Goal: Use online tool/utility

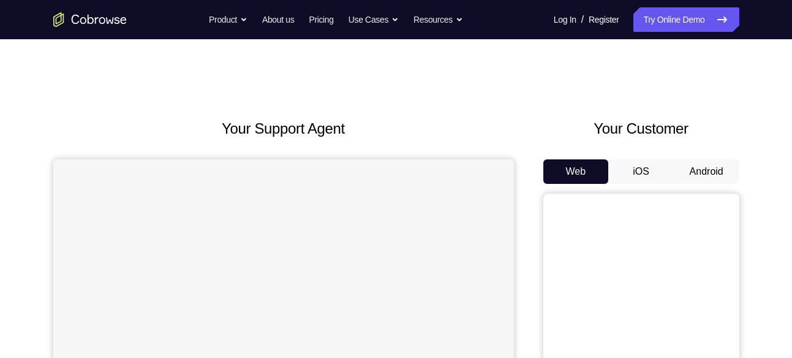
click at [703, 159] on button "Android" at bounding box center [707, 171] width 66 height 25
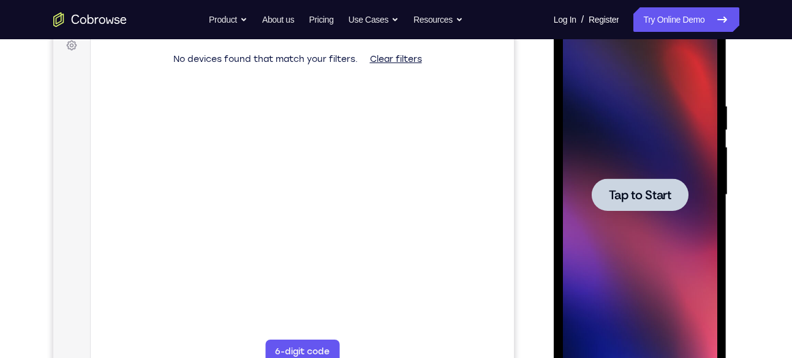
click at [628, 189] on span "Tap to Start" at bounding box center [640, 195] width 63 height 12
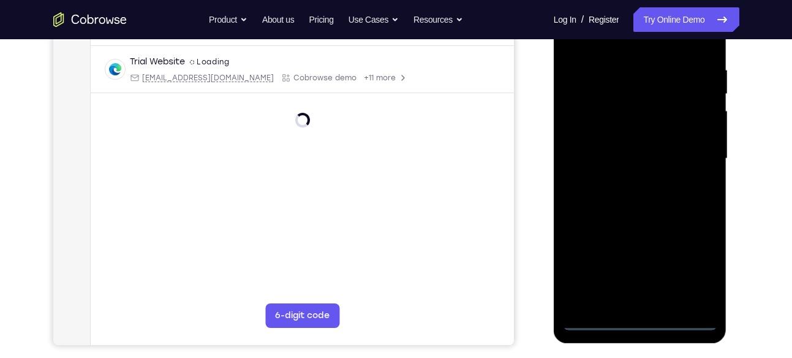
scroll to position [226, 0]
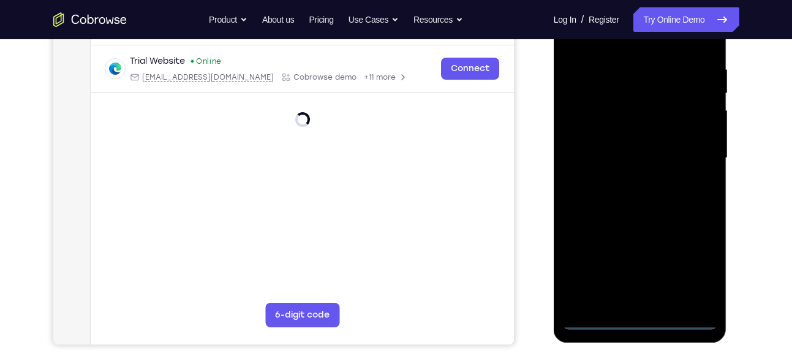
click at [639, 320] on div at bounding box center [640, 158] width 154 height 343
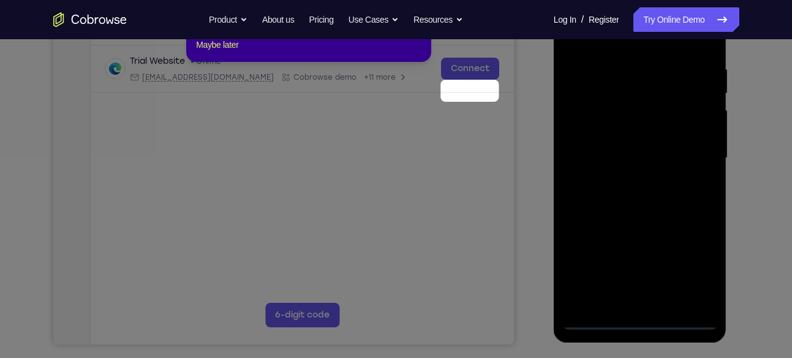
scroll to position [147, 0]
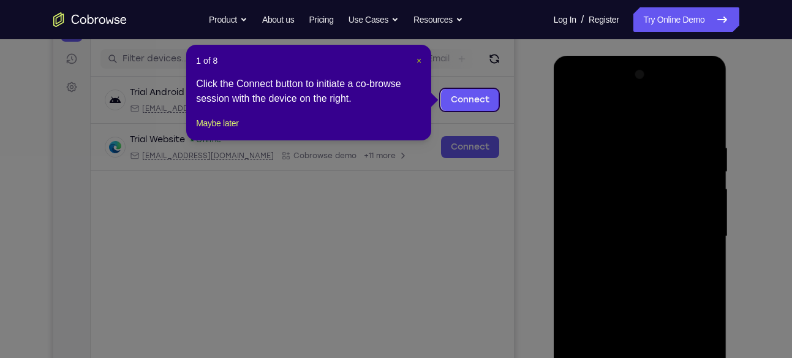
click at [421, 62] on span "×" at bounding box center [419, 61] width 5 height 10
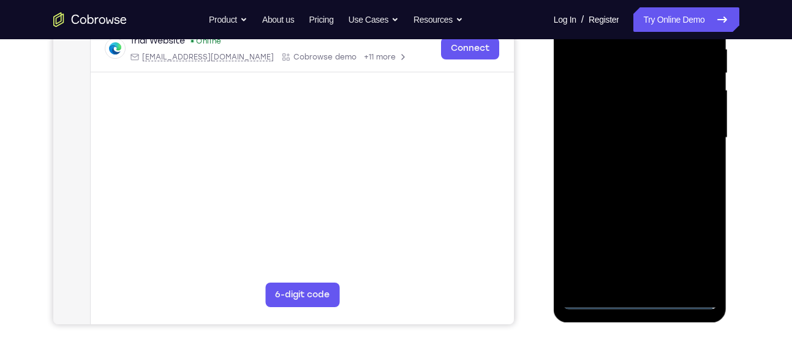
scroll to position [248, 0]
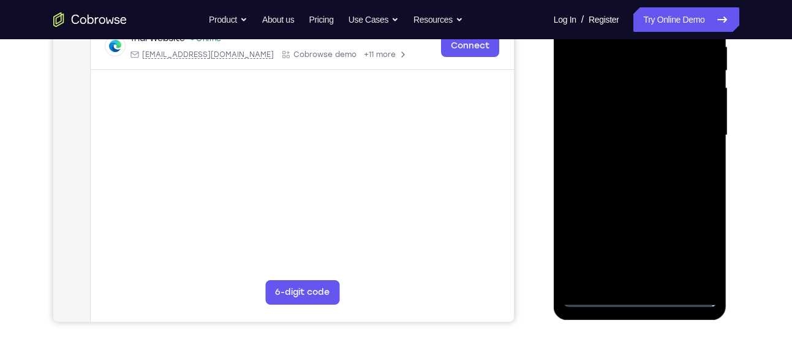
click at [694, 247] on div at bounding box center [640, 135] width 154 height 343
click at [694, 241] on div at bounding box center [640, 135] width 154 height 343
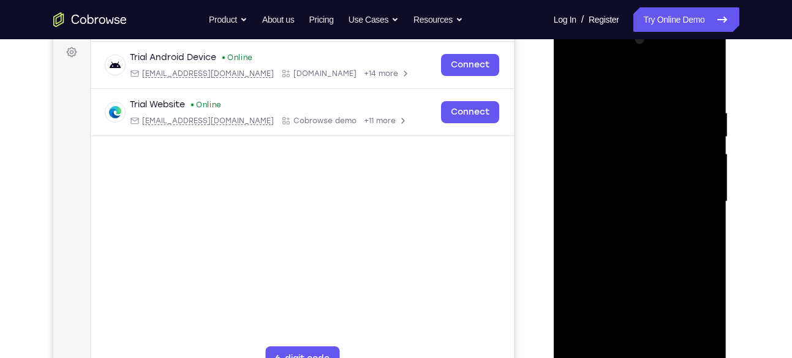
scroll to position [192, 0]
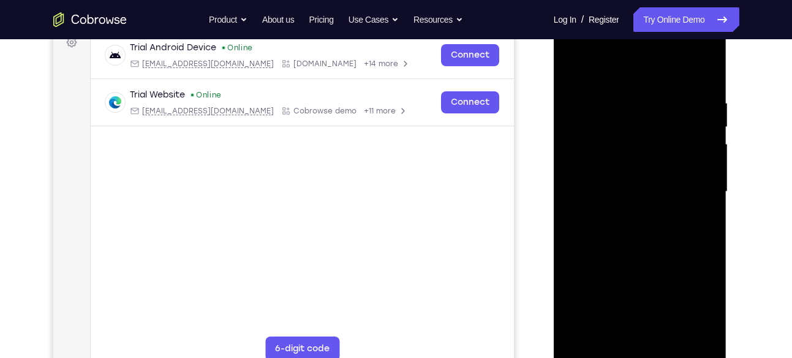
click at [581, 49] on div at bounding box center [640, 191] width 154 height 343
click at [697, 192] on div at bounding box center [640, 191] width 154 height 343
click at [621, 214] on div at bounding box center [640, 191] width 154 height 343
click at [635, 176] on div at bounding box center [640, 191] width 154 height 343
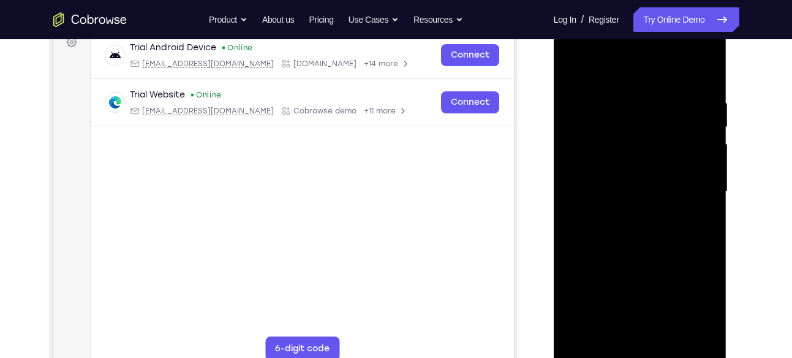
click at [639, 138] on div at bounding box center [640, 191] width 154 height 343
click at [613, 165] on div at bounding box center [640, 191] width 154 height 343
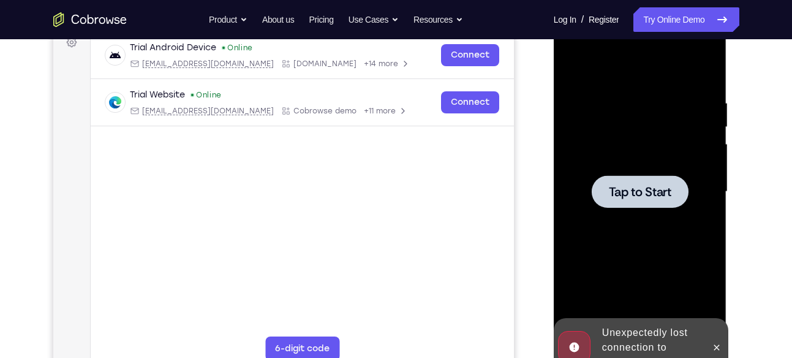
click at [628, 203] on div at bounding box center [640, 191] width 97 height 32
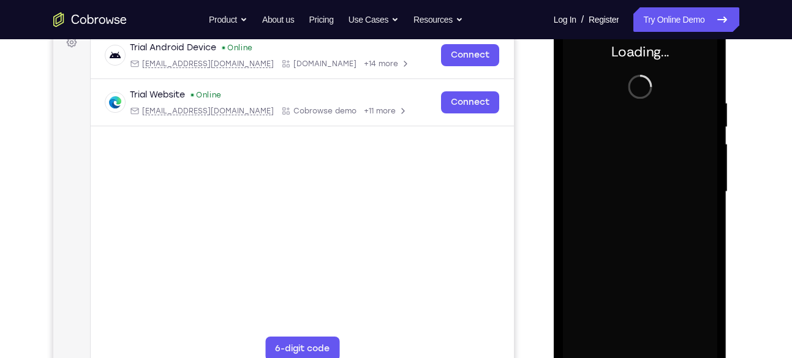
scroll to position [232, 0]
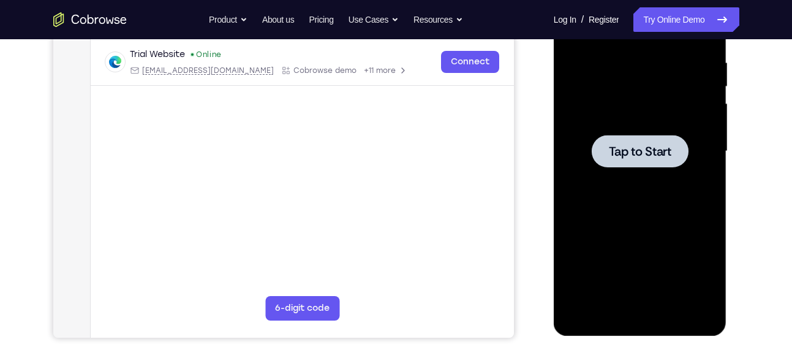
click at [613, 148] on span "Tap to Start" at bounding box center [640, 151] width 63 height 12
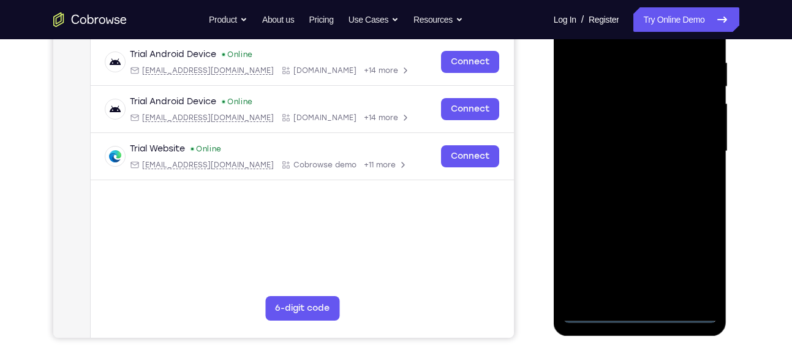
click at [639, 311] on div at bounding box center [640, 151] width 154 height 343
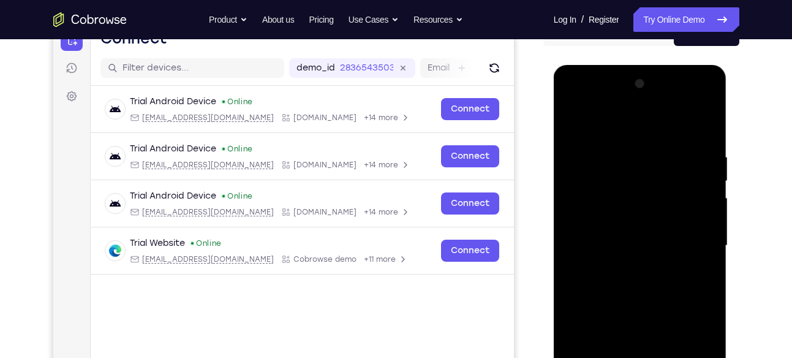
click at [647, 175] on div at bounding box center [640, 245] width 154 height 343
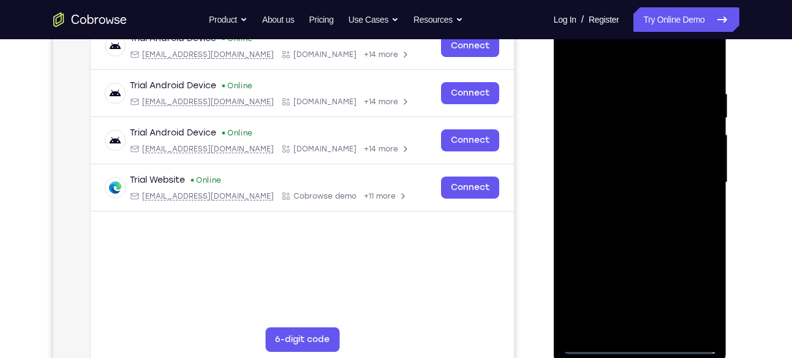
scroll to position [202, 0]
click at [696, 299] on div at bounding box center [640, 181] width 154 height 343
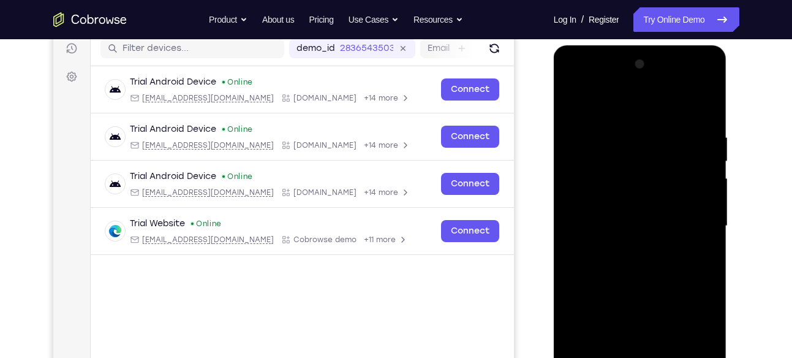
scroll to position [156, 0]
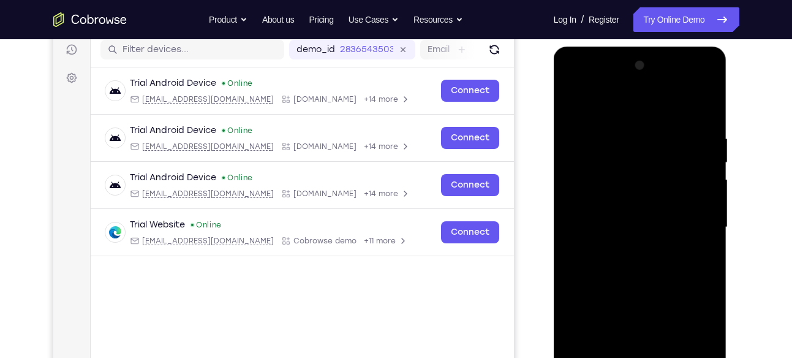
click at [576, 85] on div at bounding box center [640, 227] width 154 height 343
click at [694, 215] on div at bounding box center [640, 227] width 154 height 343
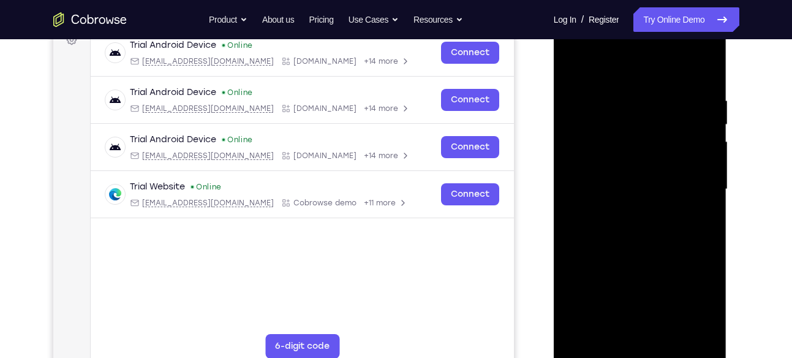
scroll to position [194, 0]
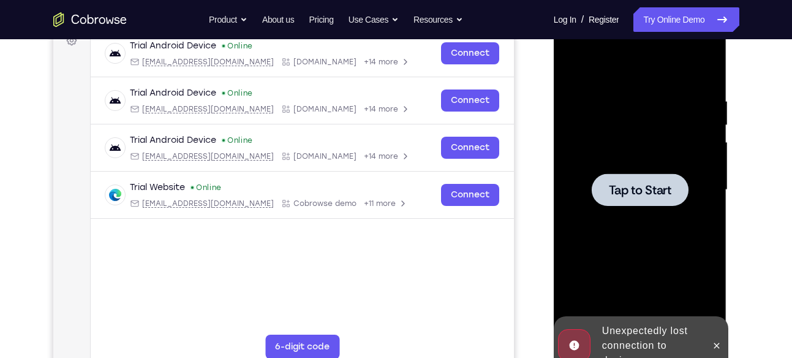
click at [665, 201] on div at bounding box center [640, 189] width 97 height 32
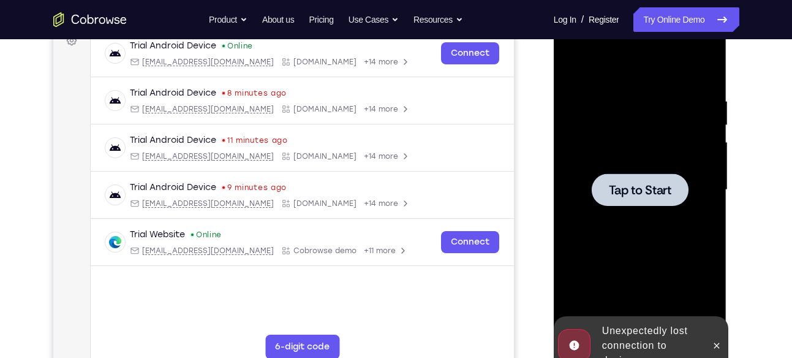
click at [668, 214] on div at bounding box center [640, 189] width 154 height 343
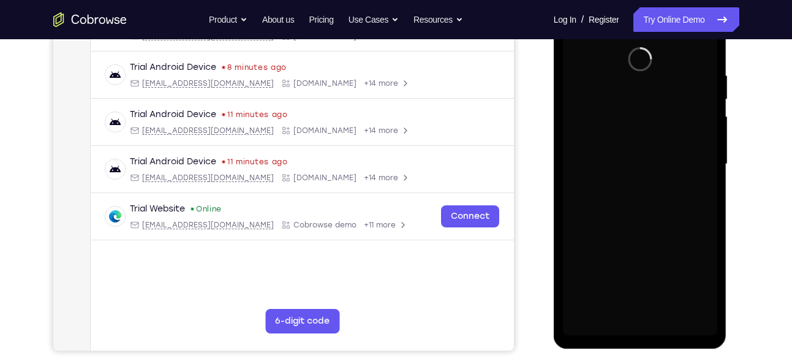
scroll to position [220, 0]
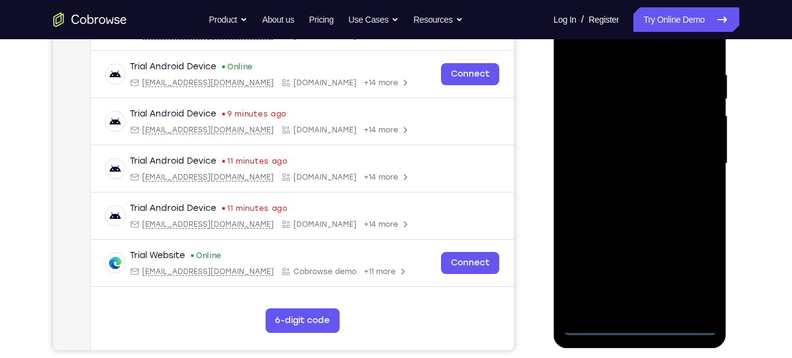
click at [639, 325] on div at bounding box center [640, 163] width 154 height 343
click at [692, 273] on div at bounding box center [640, 163] width 154 height 343
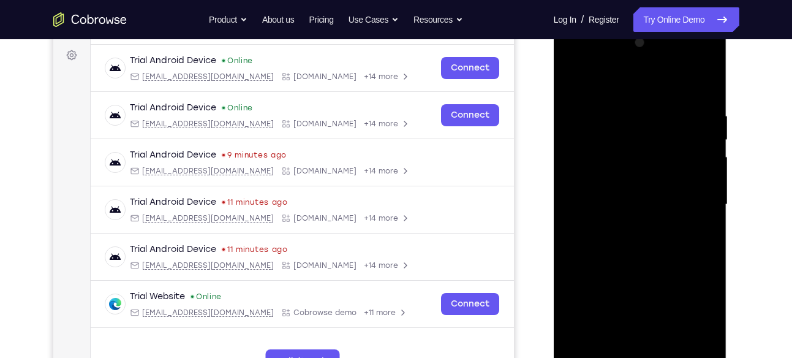
scroll to position [178, 0]
click at [578, 62] on div at bounding box center [640, 205] width 154 height 343
click at [688, 203] on div at bounding box center [640, 205] width 154 height 343
click at [631, 227] on div at bounding box center [640, 205] width 154 height 343
click at [618, 192] on div at bounding box center [640, 205] width 154 height 343
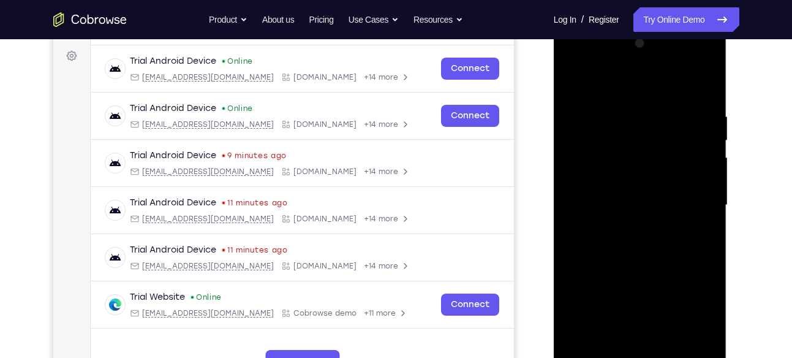
click at [617, 148] on div at bounding box center [640, 205] width 154 height 343
click at [610, 177] on div at bounding box center [640, 205] width 154 height 343
click at [626, 182] on div at bounding box center [640, 205] width 154 height 343
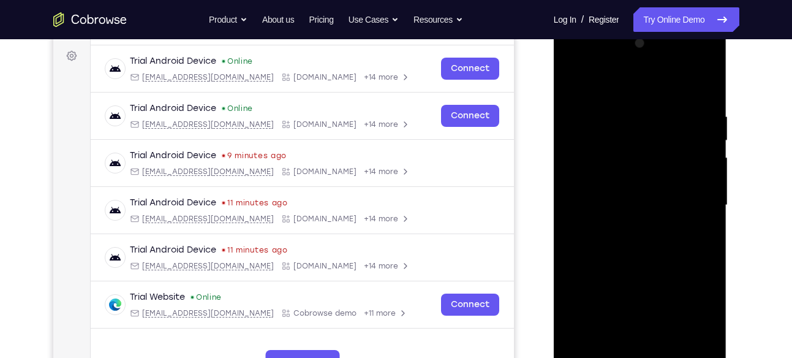
click at [626, 182] on div at bounding box center [640, 205] width 154 height 343
click at [637, 200] on div at bounding box center [640, 205] width 154 height 343
click at [709, 101] on div at bounding box center [640, 205] width 154 height 343
click at [631, 253] on div at bounding box center [640, 205] width 154 height 343
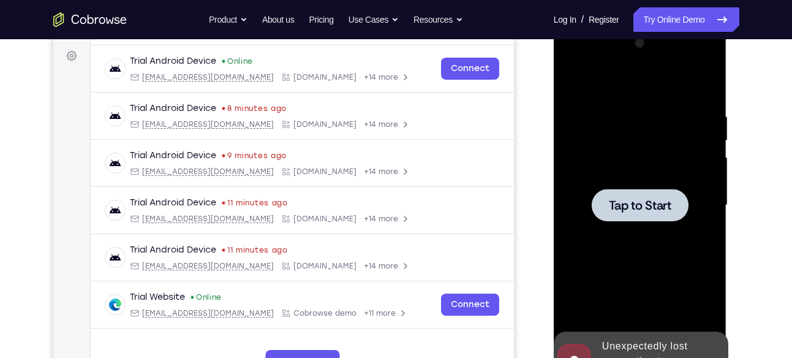
click at [658, 200] on span "Tap to Start" at bounding box center [640, 205] width 63 height 12
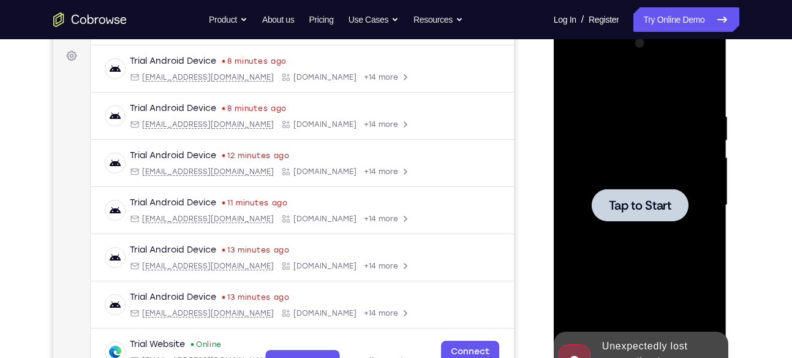
click at [621, 103] on div at bounding box center [640, 205] width 154 height 343
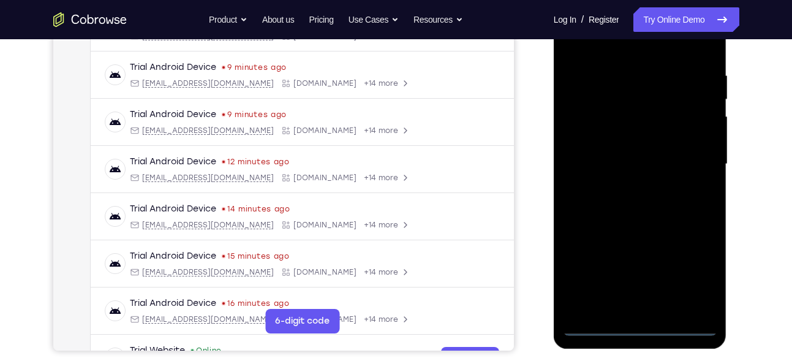
scroll to position [220, 0]
click at [639, 325] on div at bounding box center [640, 163] width 154 height 343
click at [707, 265] on div at bounding box center [640, 163] width 154 height 343
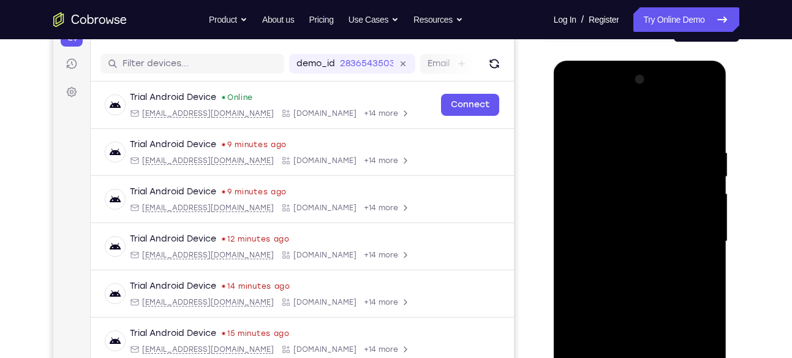
scroll to position [142, 0]
click at [584, 97] on div at bounding box center [640, 241] width 154 height 343
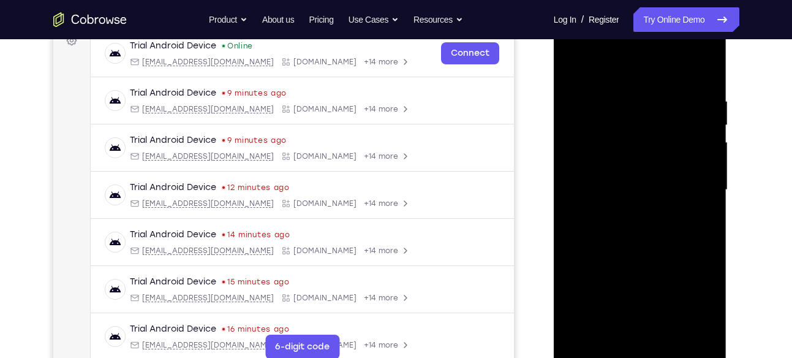
scroll to position [194, 0]
click at [695, 185] on div at bounding box center [640, 189] width 154 height 343
click at [650, 292] on div at bounding box center [640, 189] width 154 height 343
click at [630, 211] on div at bounding box center [640, 189] width 154 height 343
click at [637, 174] on div at bounding box center [640, 189] width 154 height 343
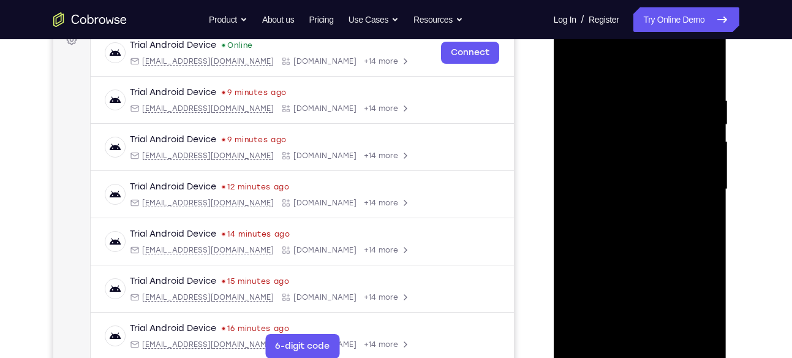
click at [634, 177] on div at bounding box center [640, 189] width 154 height 343
click at [628, 131] on div at bounding box center [640, 189] width 154 height 343
click at [611, 162] on div at bounding box center [640, 189] width 154 height 343
click at [626, 186] on div at bounding box center [640, 189] width 154 height 343
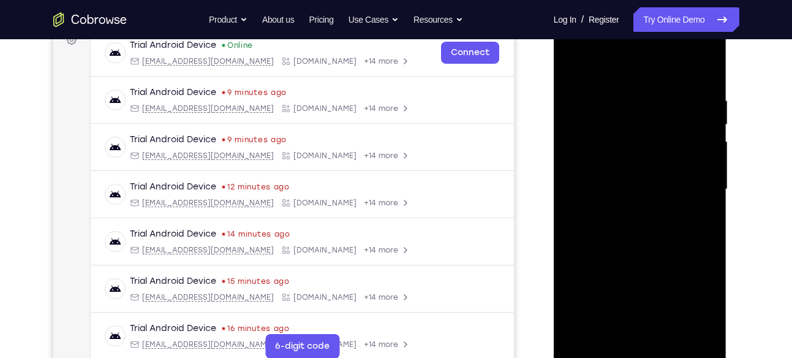
click at [637, 187] on div at bounding box center [640, 189] width 154 height 343
click at [662, 230] on div at bounding box center [640, 189] width 154 height 343
click at [707, 229] on div at bounding box center [640, 189] width 154 height 343
click at [644, 232] on div at bounding box center [640, 189] width 154 height 343
click at [713, 231] on div at bounding box center [640, 189] width 154 height 343
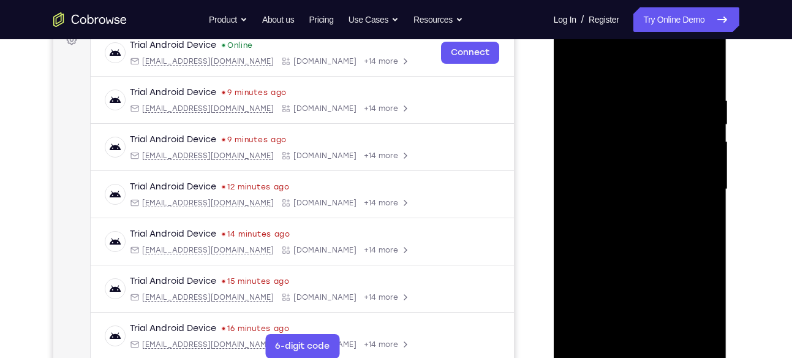
click at [710, 233] on div at bounding box center [640, 189] width 154 height 343
click at [624, 85] on div at bounding box center [640, 189] width 154 height 343
click at [704, 127] on div at bounding box center [640, 189] width 154 height 343
click at [710, 117] on div at bounding box center [640, 189] width 154 height 343
drag, startPoint x: 647, startPoint y: 68, endPoint x: 647, endPoint y: 18, distance: 50.3
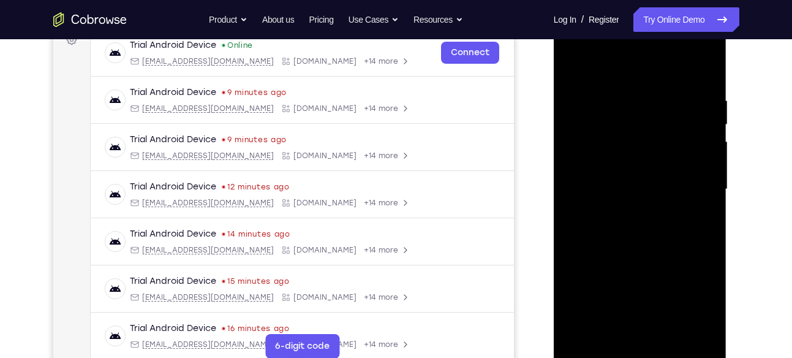
click at [647, 18] on div at bounding box center [640, 189] width 154 height 343
click at [700, 169] on div at bounding box center [640, 189] width 154 height 343
click at [702, 69] on div at bounding box center [640, 189] width 154 height 343
click at [702, 75] on div at bounding box center [640, 189] width 154 height 343
click at [702, 67] on div at bounding box center [640, 189] width 154 height 343
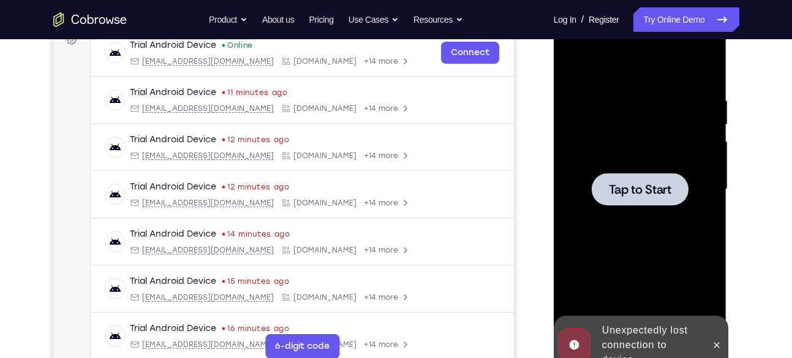
click at [656, 168] on div at bounding box center [640, 189] width 154 height 343
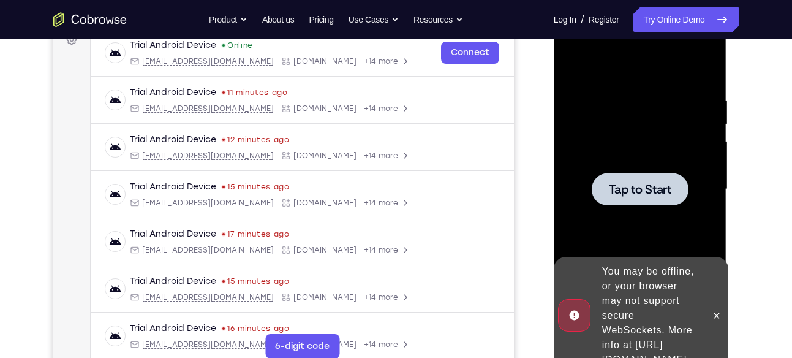
click at [636, 183] on span "Tap to Start" at bounding box center [640, 189] width 63 height 12
click at [724, 311] on button at bounding box center [717, 316] width 20 height 20
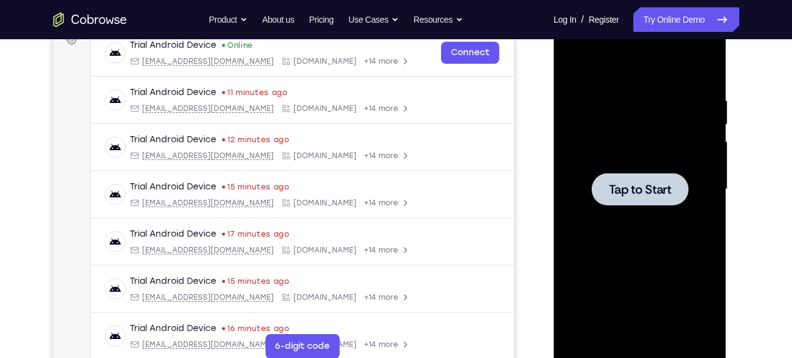
click at [649, 174] on div at bounding box center [640, 189] width 97 height 32
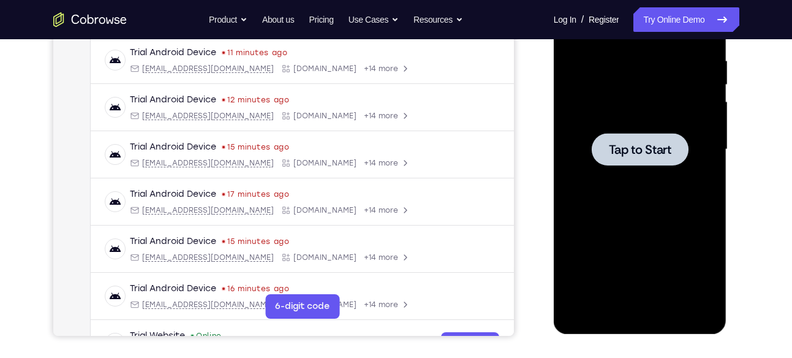
scroll to position [242, 0]
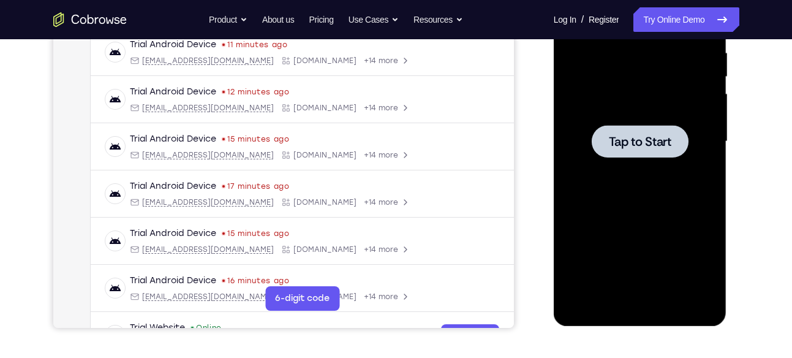
click at [642, 145] on span "Tap to Start" at bounding box center [640, 141] width 63 height 12
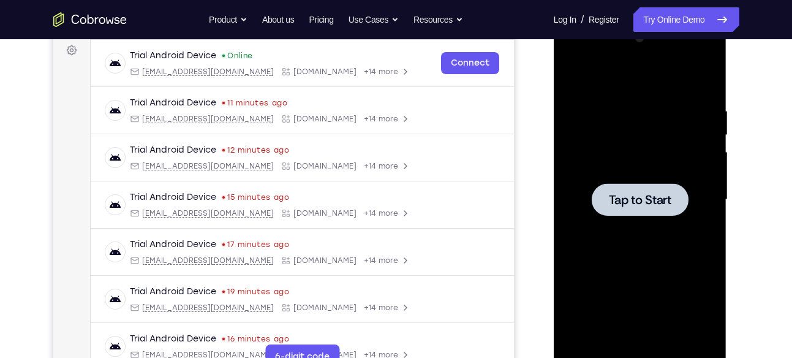
scroll to position [184, 0]
click at [650, 205] on span "Tap to Start" at bounding box center [640, 199] width 63 height 12
click at [653, 189] on div at bounding box center [640, 199] width 97 height 32
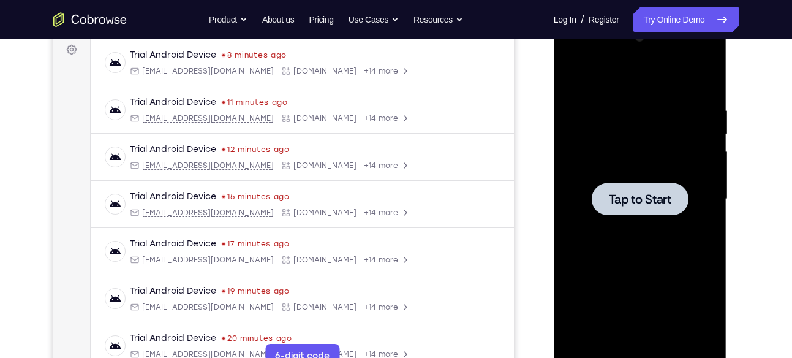
click at [653, 139] on div at bounding box center [640, 199] width 154 height 343
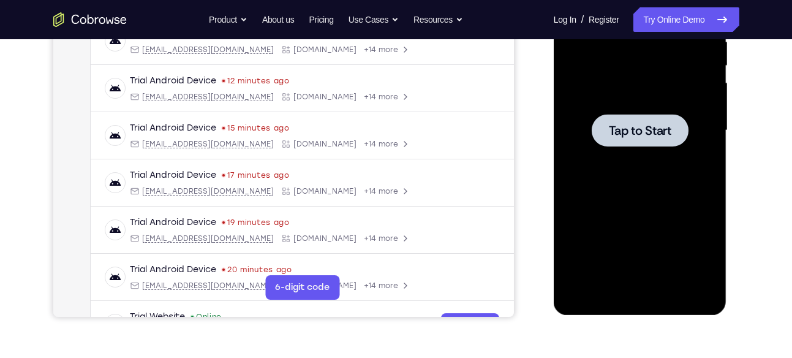
scroll to position [254, 0]
click at [653, 139] on div at bounding box center [640, 129] width 97 height 32
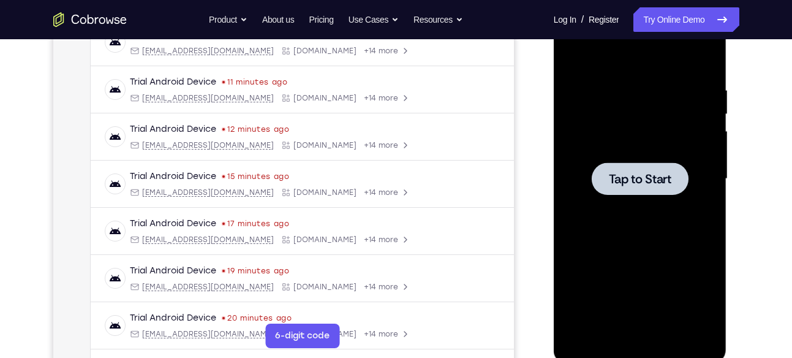
scroll to position [204, 0]
